Goal: Check status: Check status

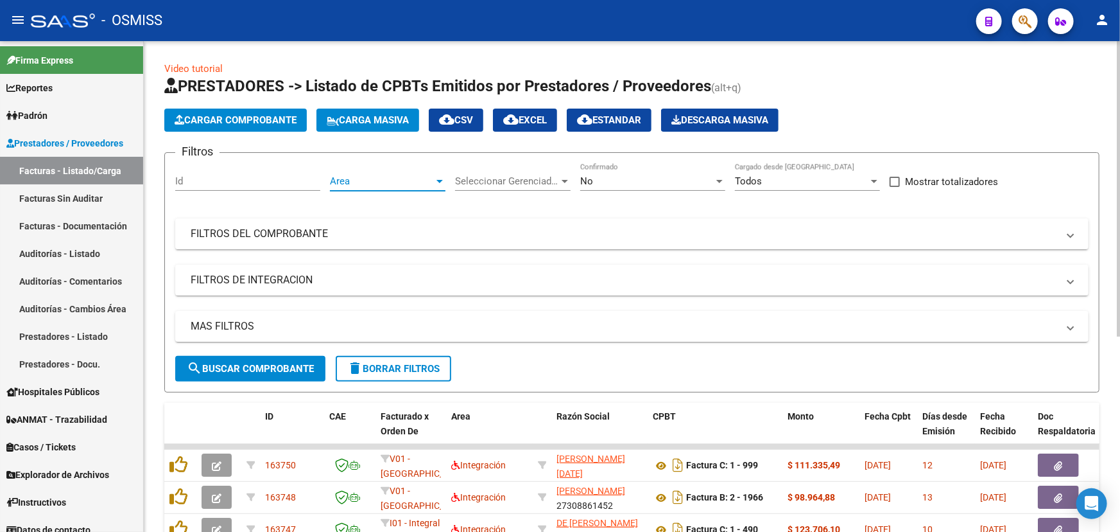
click at [362, 177] on span "Area" at bounding box center [382, 181] width 104 height 12
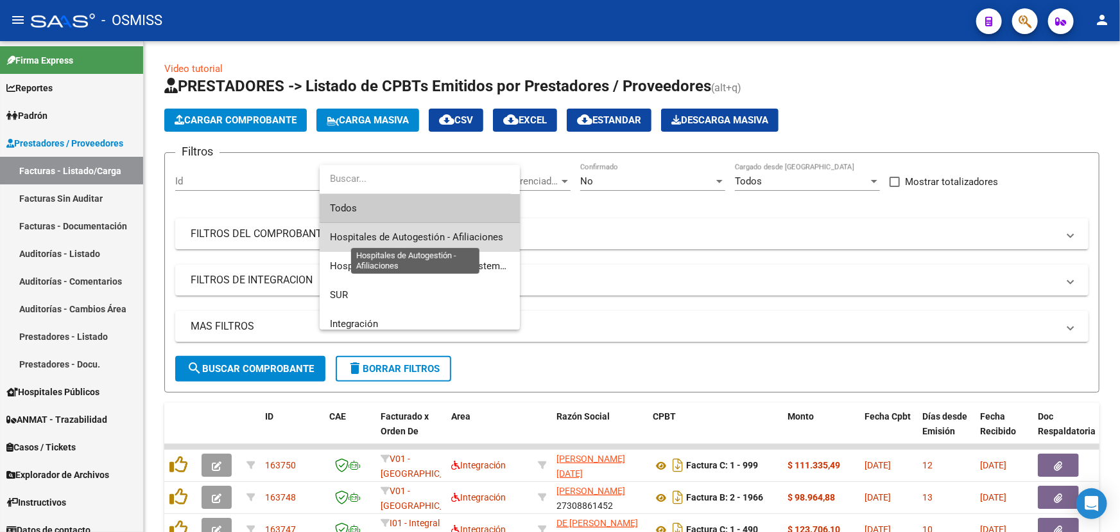
click at [437, 241] on span "Hospitales de Autogestión - Afiliaciones" at bounding box center [416, 237] width 173 height 12
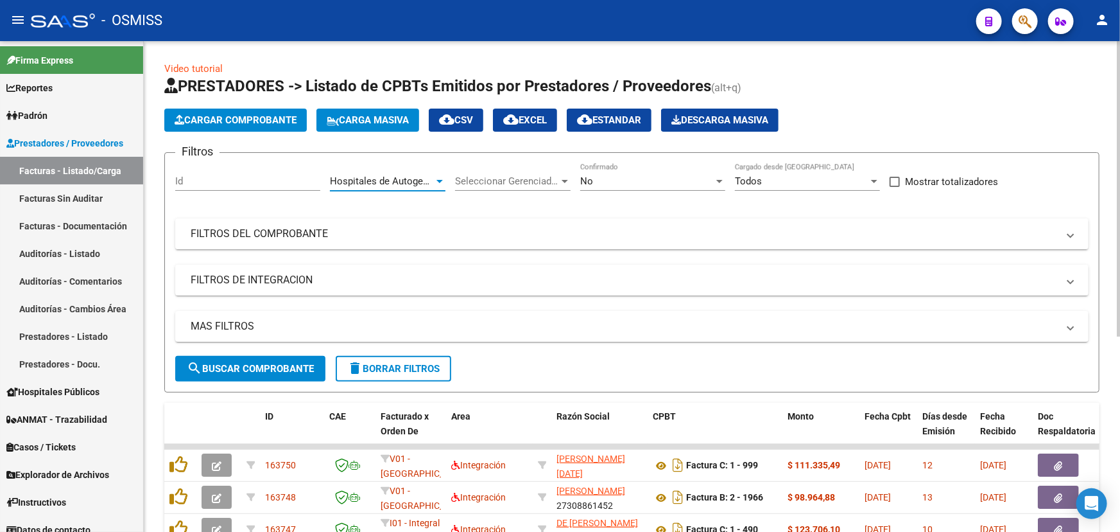
click at [672, 185] on div "No" at bounding box center [647, 181] width 134 height 12
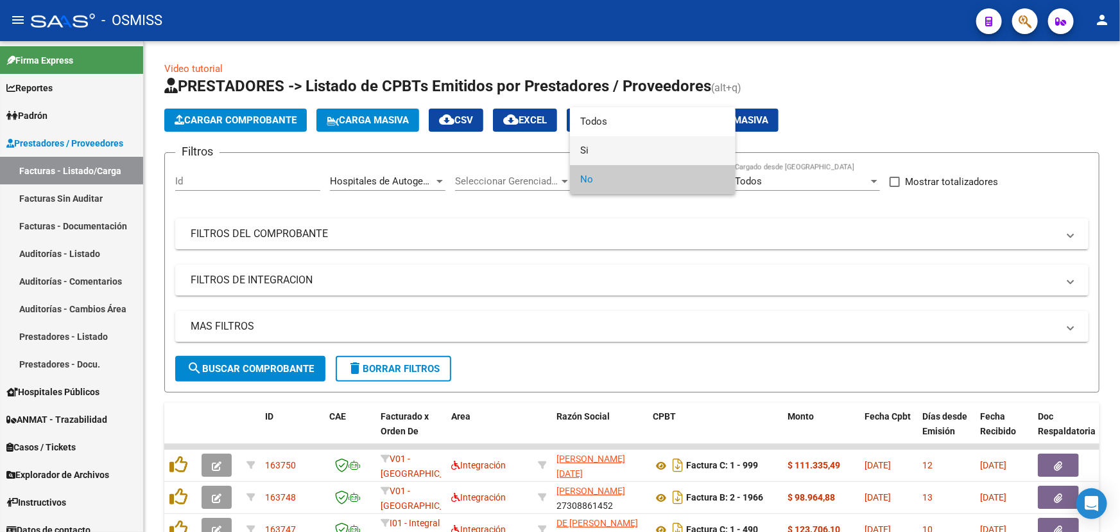
click at [590, 148] on span "Si" at bounding box center [652, 150] width 145 height 29
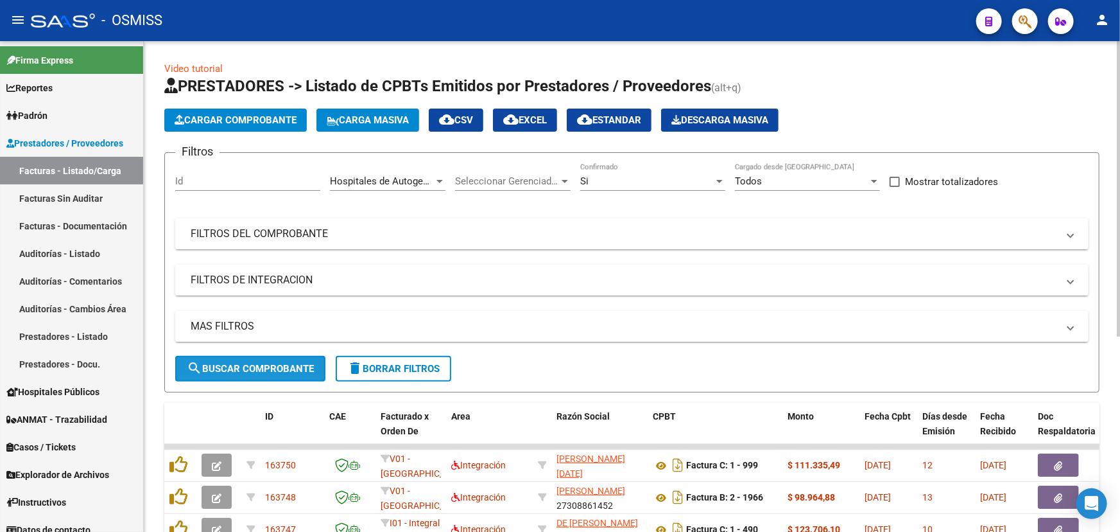
click at [220, 364] on span "search Buscar Comprobante" at bounding box center [250, 369] width 127 height 12
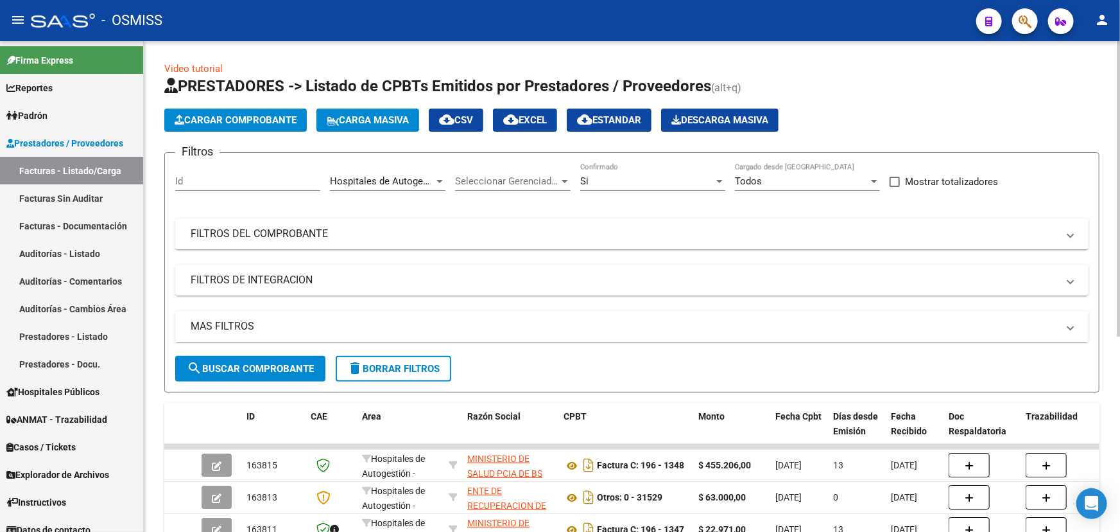
click at [229, 326] on mat-panel-title "MAS FILTROS" at bounding box center [624, 326] width 867 height 14
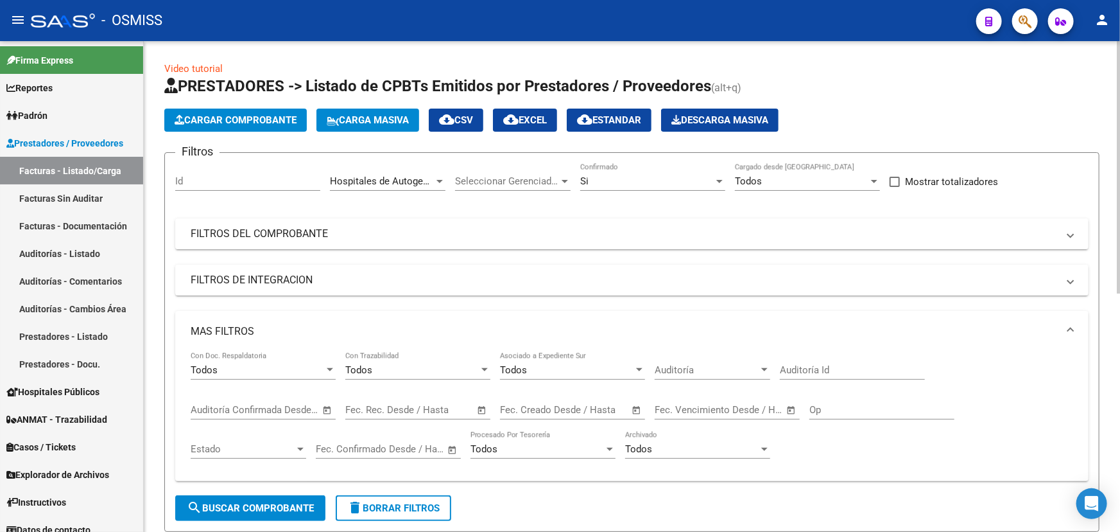
click at [634, 404] on span "Open calendar" at bounding box center [637, 410] width 31 height 31
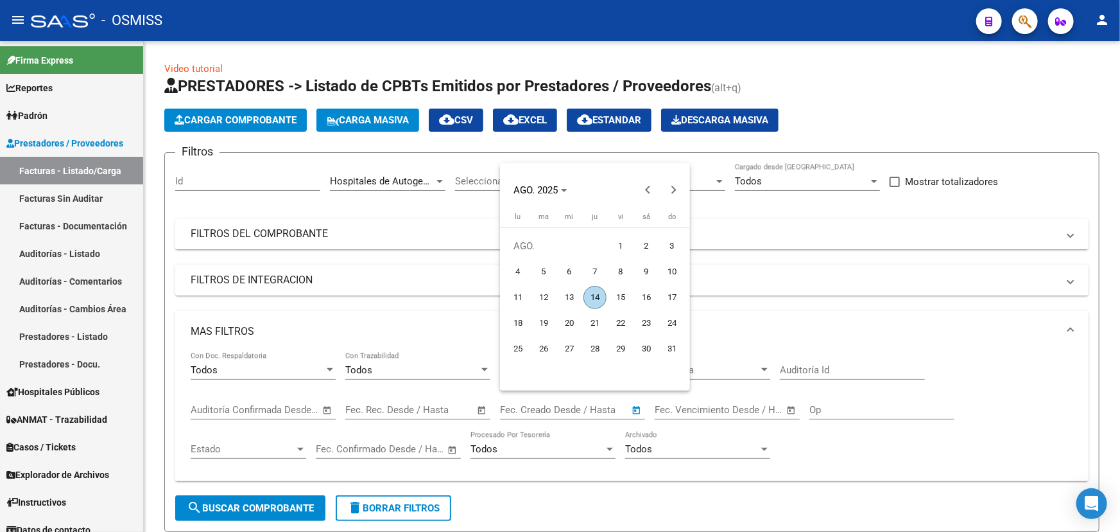
click at [594, 297] on span "14" at bounding box center [595, 297] width 23 height 23
type input "[DATE]"
click at [594, 297] on span "14" at bounding box center [595, 297] width 23 height 23
type input "[DATE]"
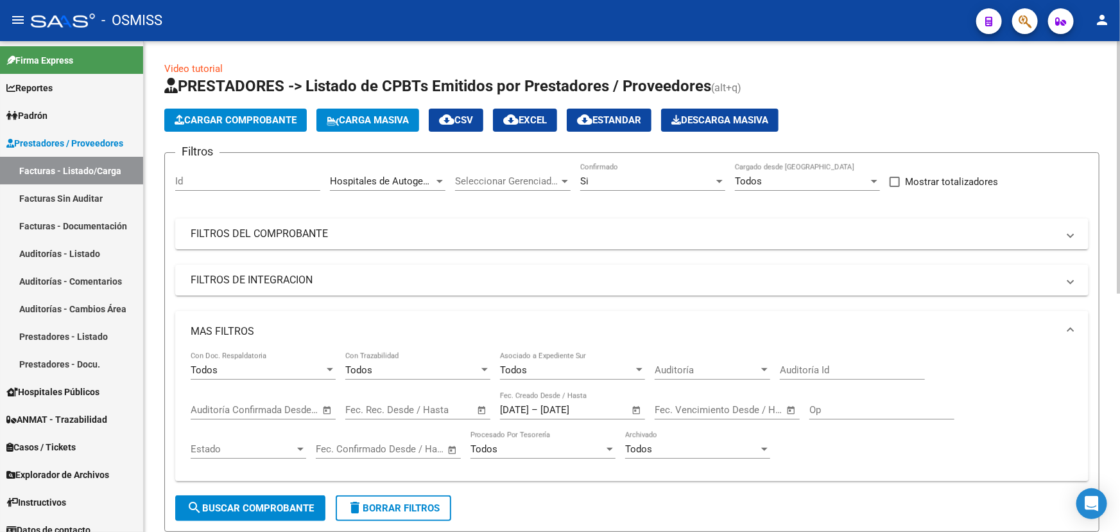
click at [263, 507] on span "search Buscar Comprobante" at bounding box center [250, 508] width 127 height 12
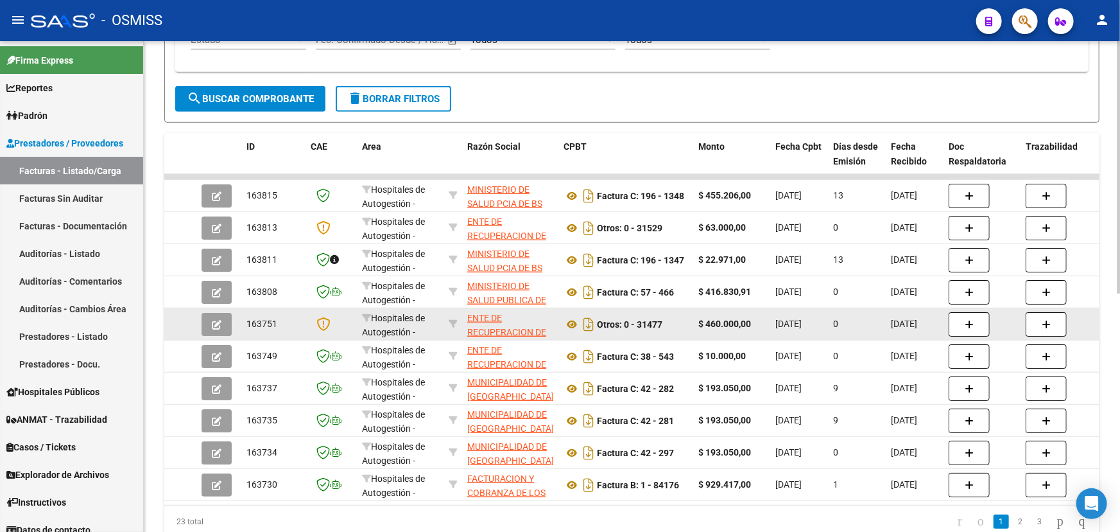
scroll to position [462, 0]
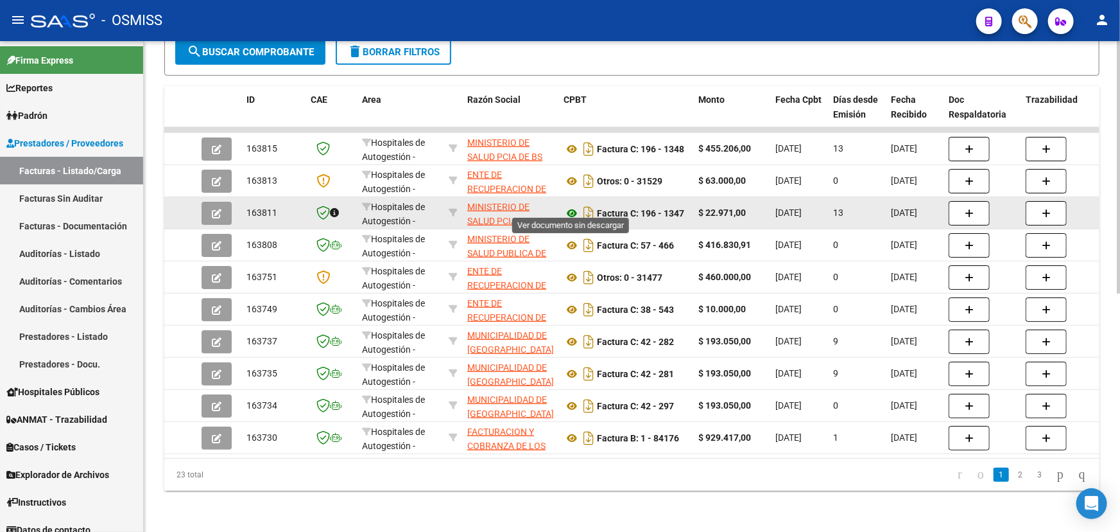
click at [573, 205] on icon at bounding box center [572, 212] width 17 height 15
